Goal: Task Accomplishment & Management: Manage account settings

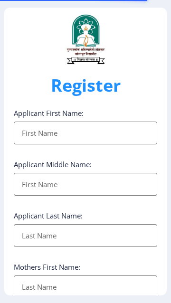
select select
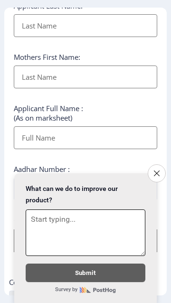
scroll to position [338, 0]
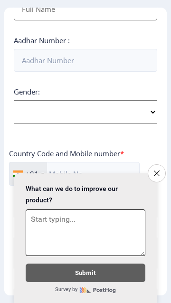
click at [156, 182] on button "Close survey" at bounding box center [156, 173] width 18 height 18
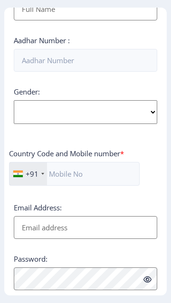
scroll to position [396, 0]
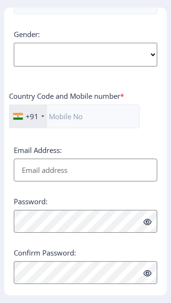
click at [150, 302] on link "Log in" at bounding box center [141, 304] width 26 height 11
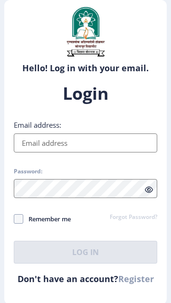
click at [134, 152] on input "Email address:" at bounding box center [85, 142] width 143 height 19
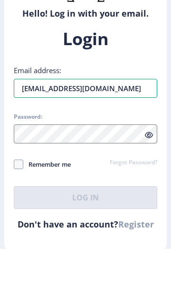
type input "[EMAIL_ADDRESS][DOMAIN_NAME]"
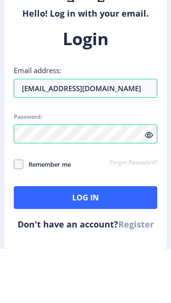
click at [20, 223] on span at bounding box center [18, 218] width 9 height 9
click at [14, 219] on input "Remember me" at bounding box center [14, 219] width 0 height 0
checkbox input "true"
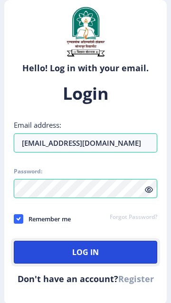
click at [114, 263] on button "Log In" at bounding box center [85, 251] width 143 height 23
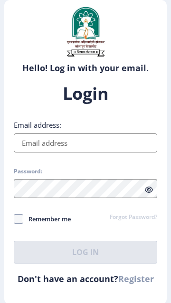
select select
